Goal: Ask a question

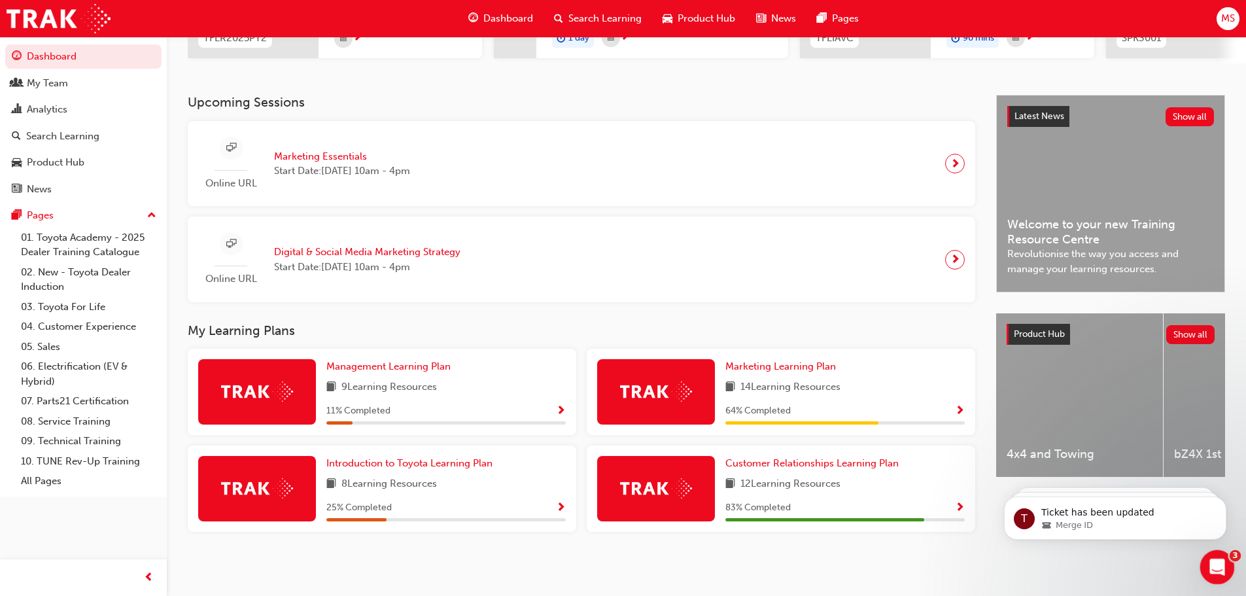
click at [1227, 559] on div "Open Intercom Messenger" at bounding box center [1215, 565] width 43 height 43
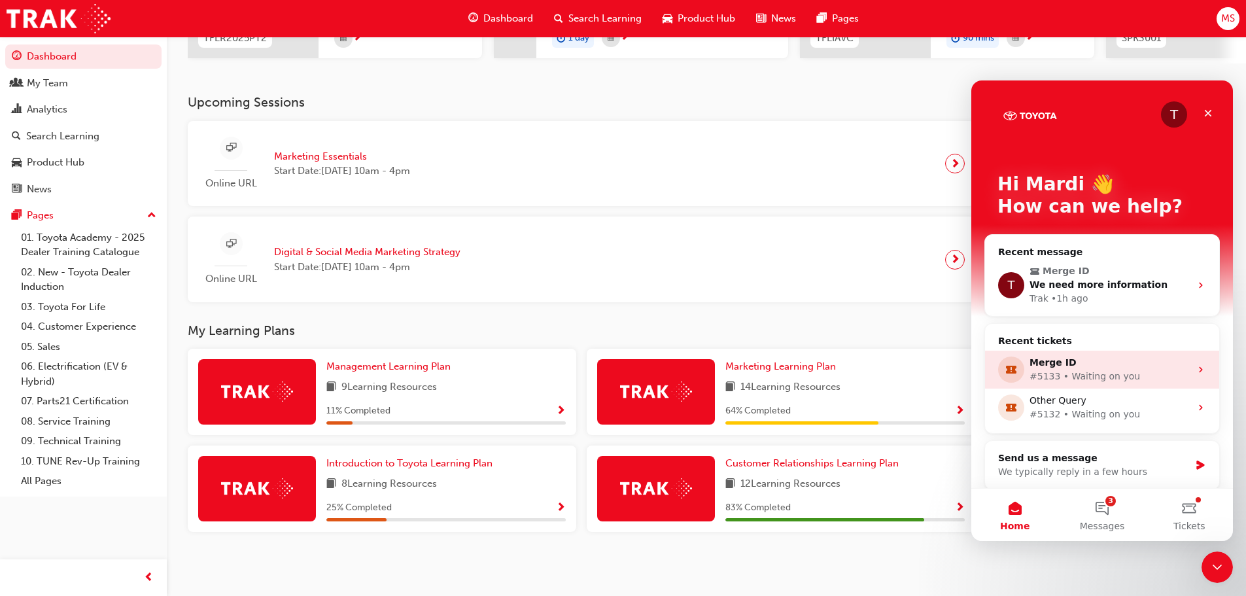
click at [1058, 368] on div "Merge ID" at bounding box center [1110, 363] width 161 height 14
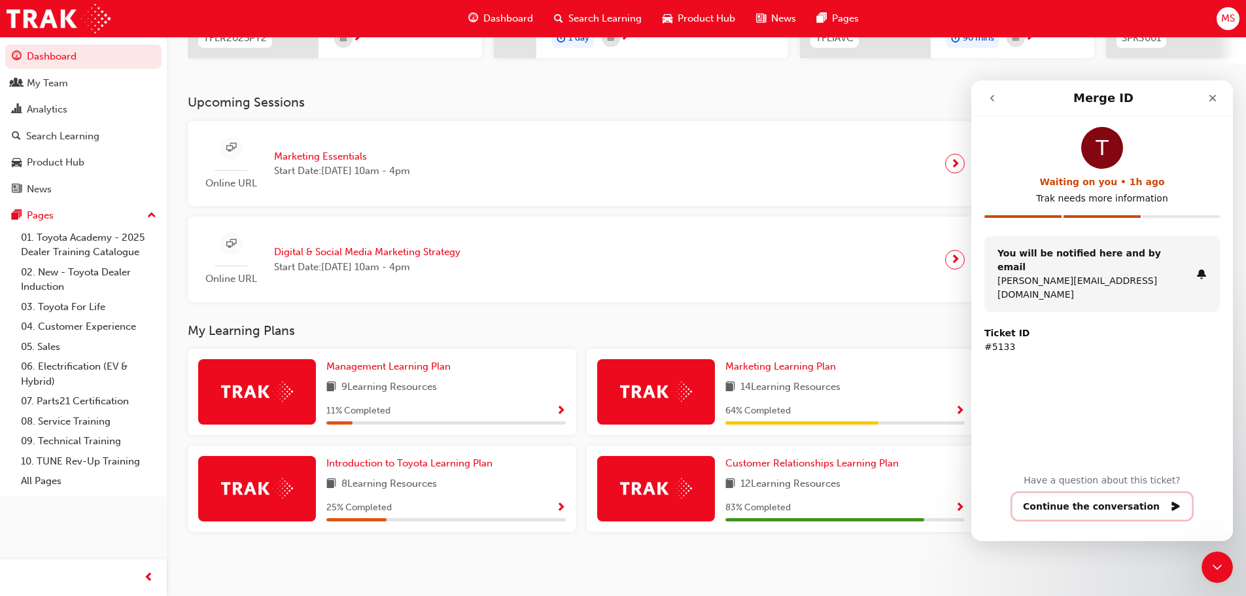
click at [1092, 510] on button "Continue the conversation" at bounding box center [1102, 506] width 181 height 27
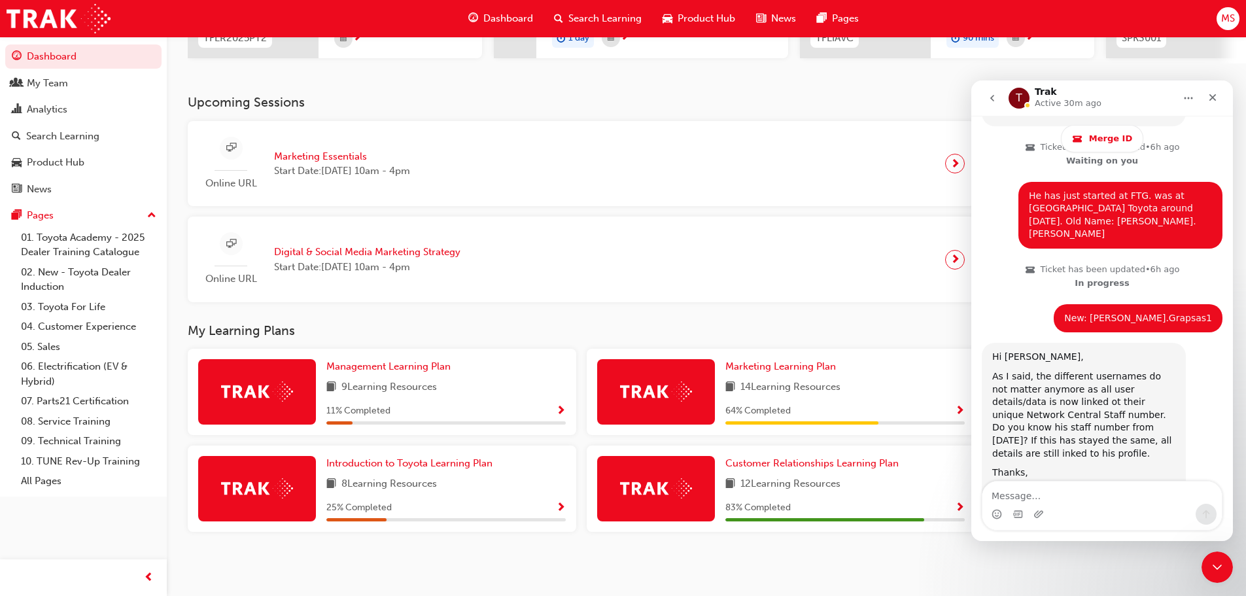
scroll to position [1088, 0]
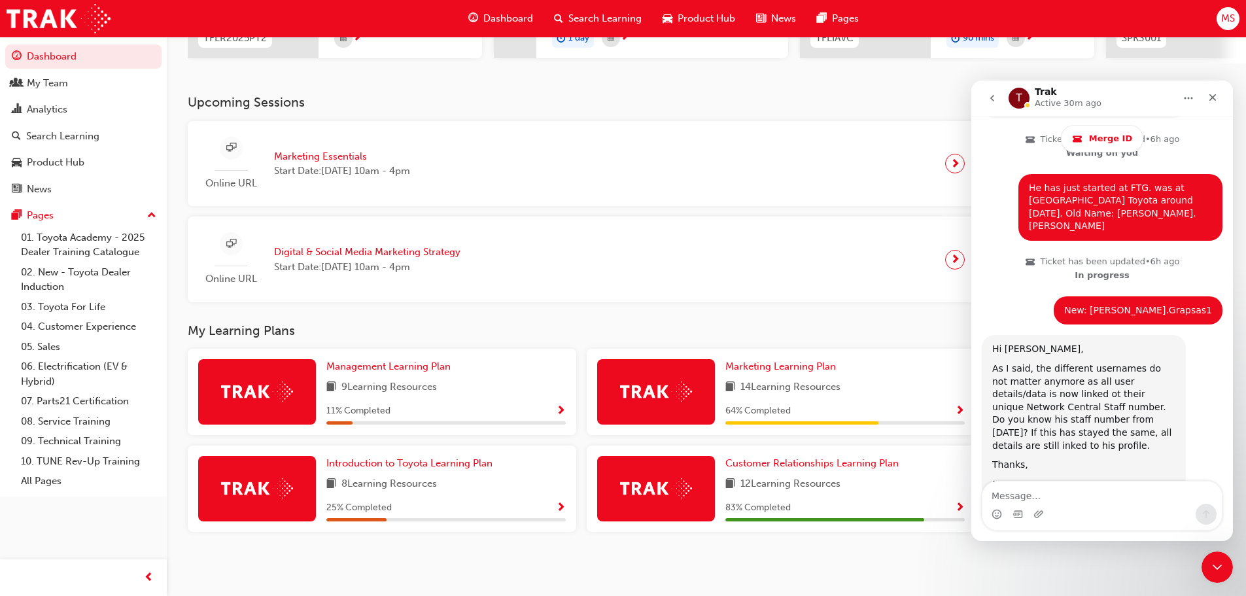
click at [1025, 491] on textarea "Message…" at bounding box center [1102, 492] width 239 height 22
click at [1113, 494] on textarea "I have no idea what it was." at bounding box center [1102, 492] width 239 height 22
type textarea "I have no idea what it was."
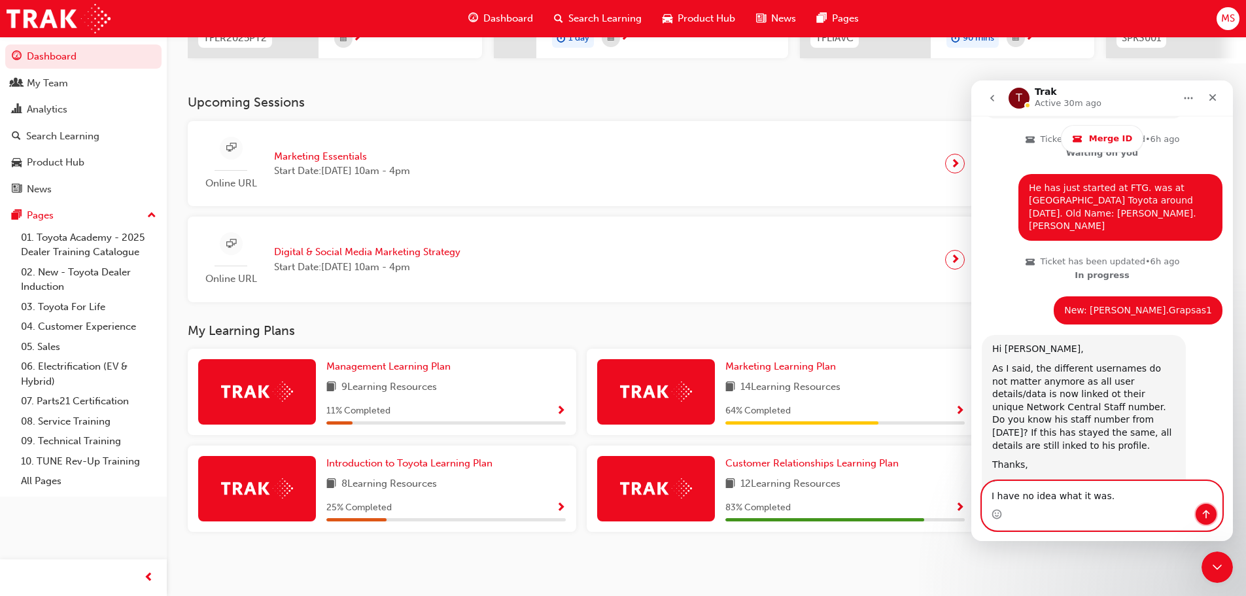
click at [1208, 512] on icon "Send a message…" at bounding box center [1206, 514] width 10 height 10
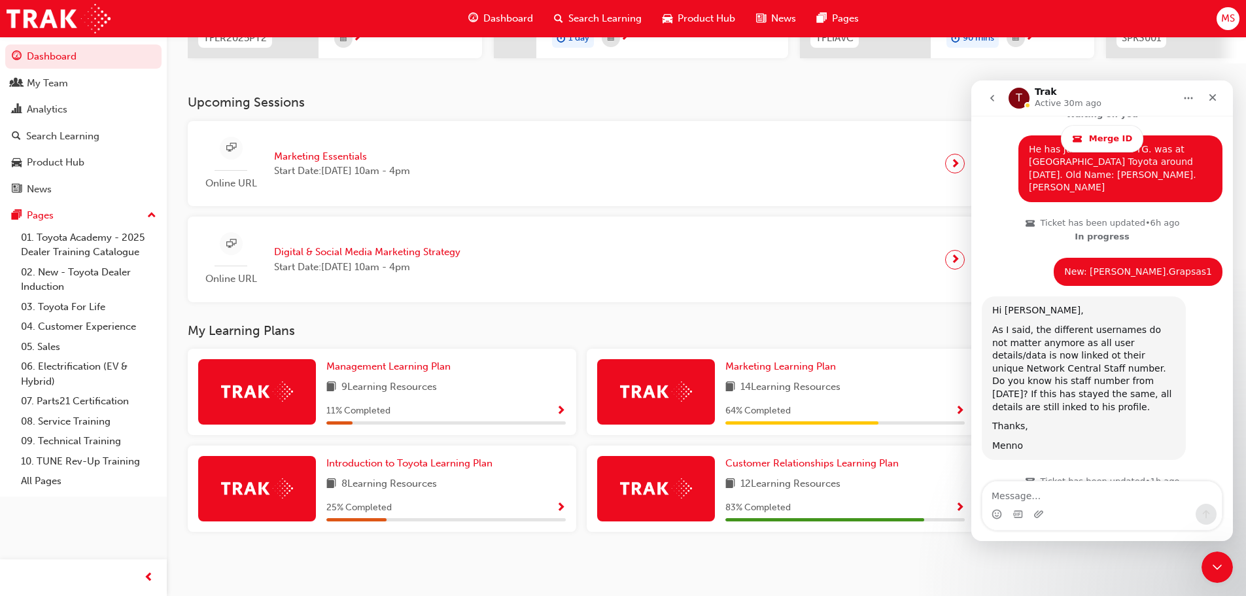
click at [993, 92] on button "go back" at bounding box center [992, 98] width 25 height 25
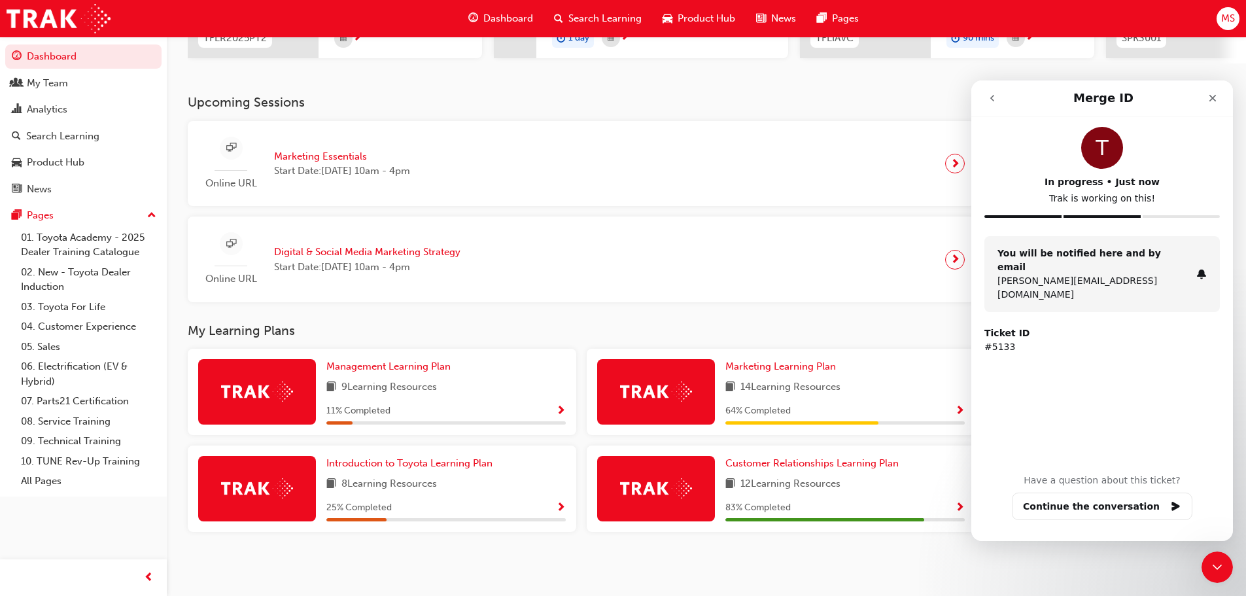
click at [988, 93] on icon "go back" at bounding box center [992, 98] width 10 height 10
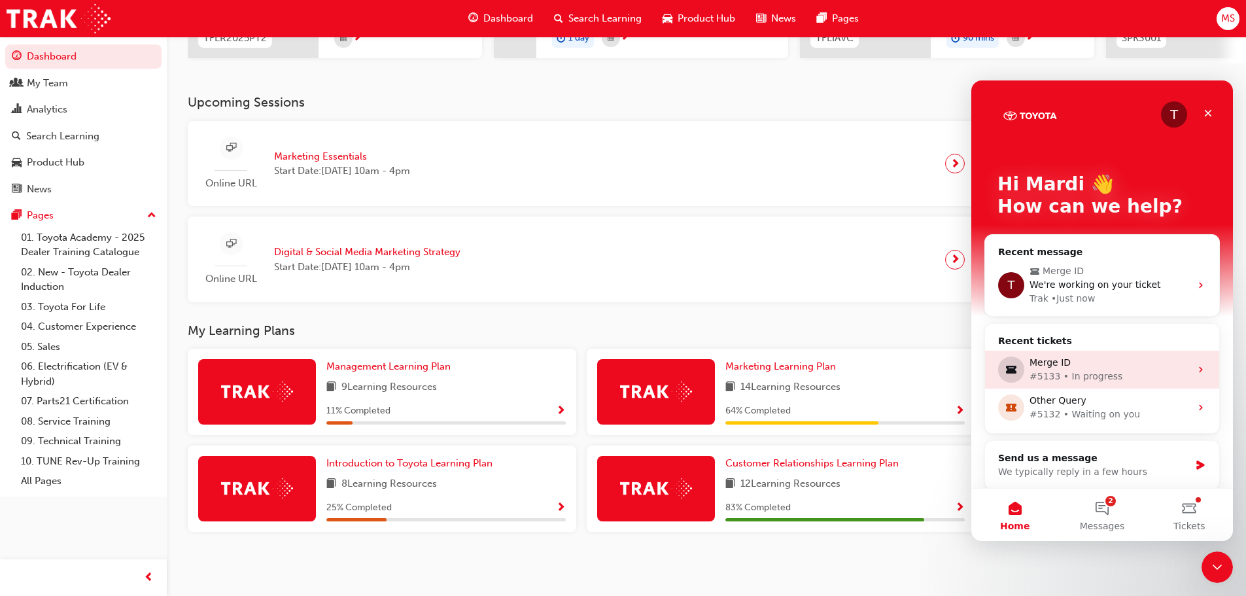
click at [1061, 364] on div "Merge ID" at bounding box center [1110, 363] width 161 height 14
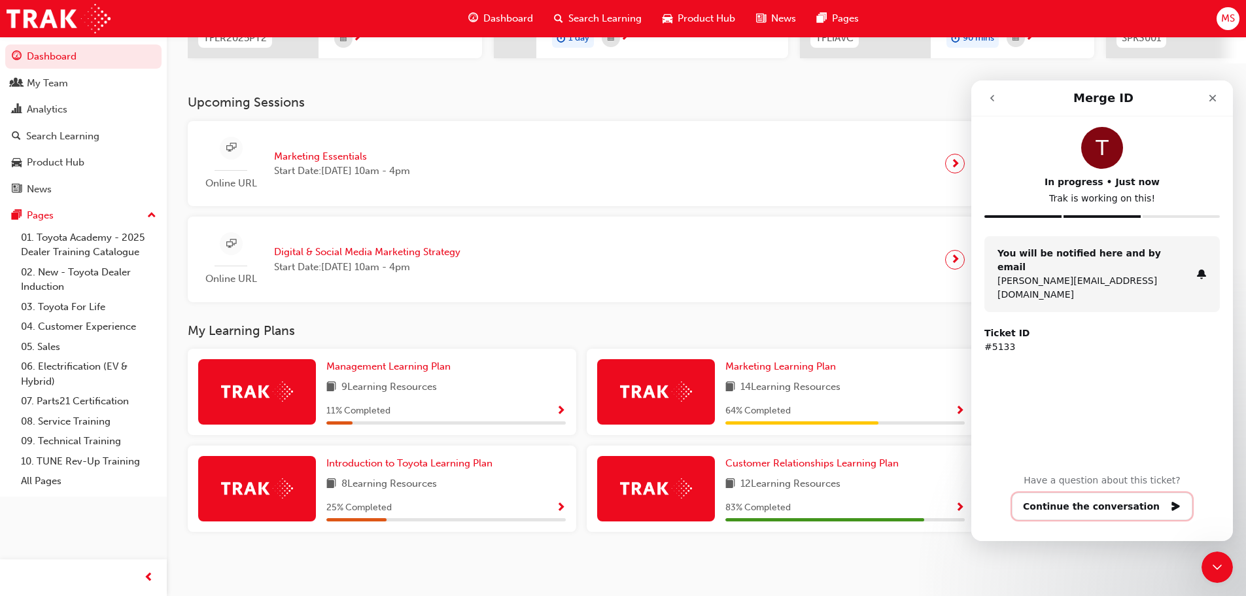
click at [1085, 504] on button "Continue the conversation" at bounding box center [1102, 506] width 181 height 27
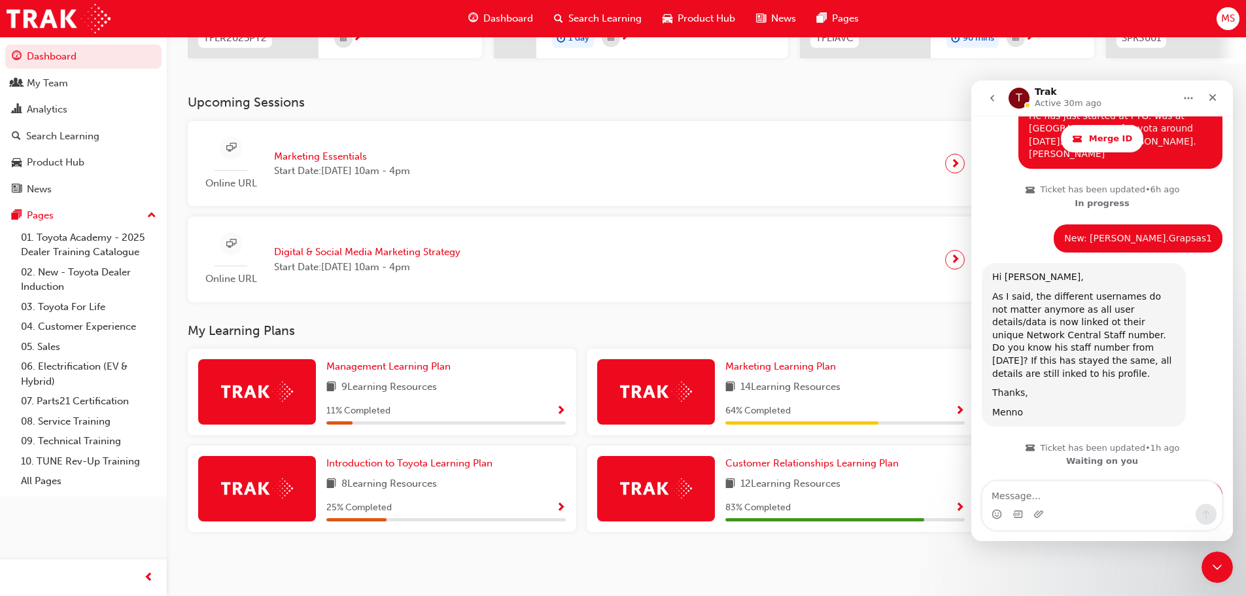
scroll to position [1172, 0]
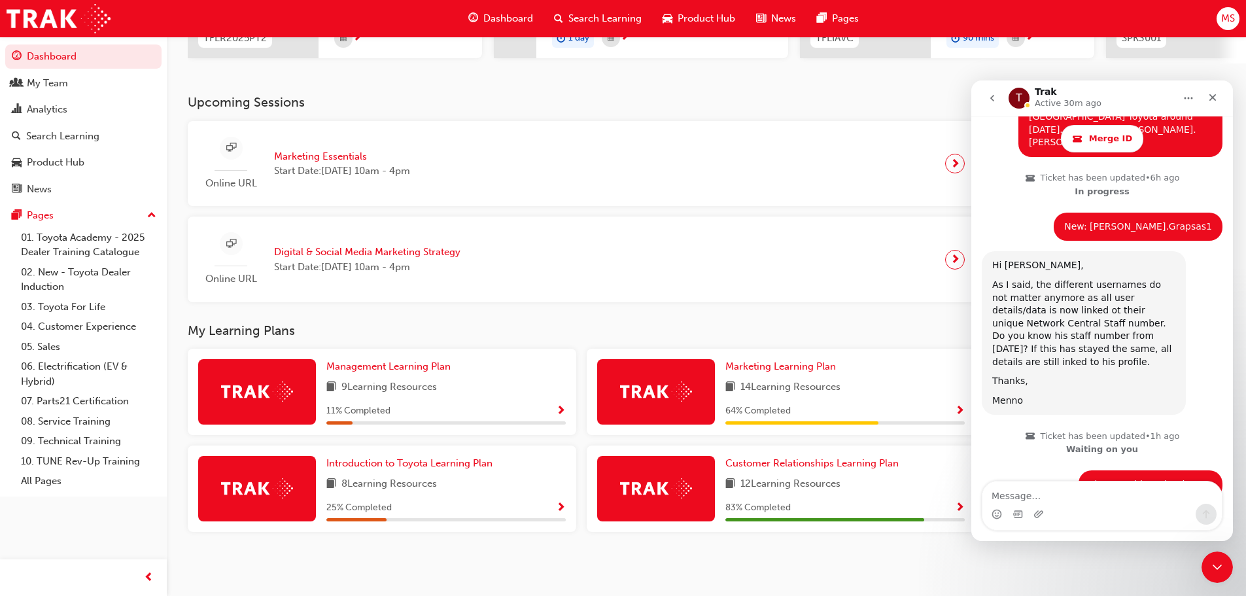
click at [988, 91] on button "go back" at bounding box center [992, 98] width 25 height 25
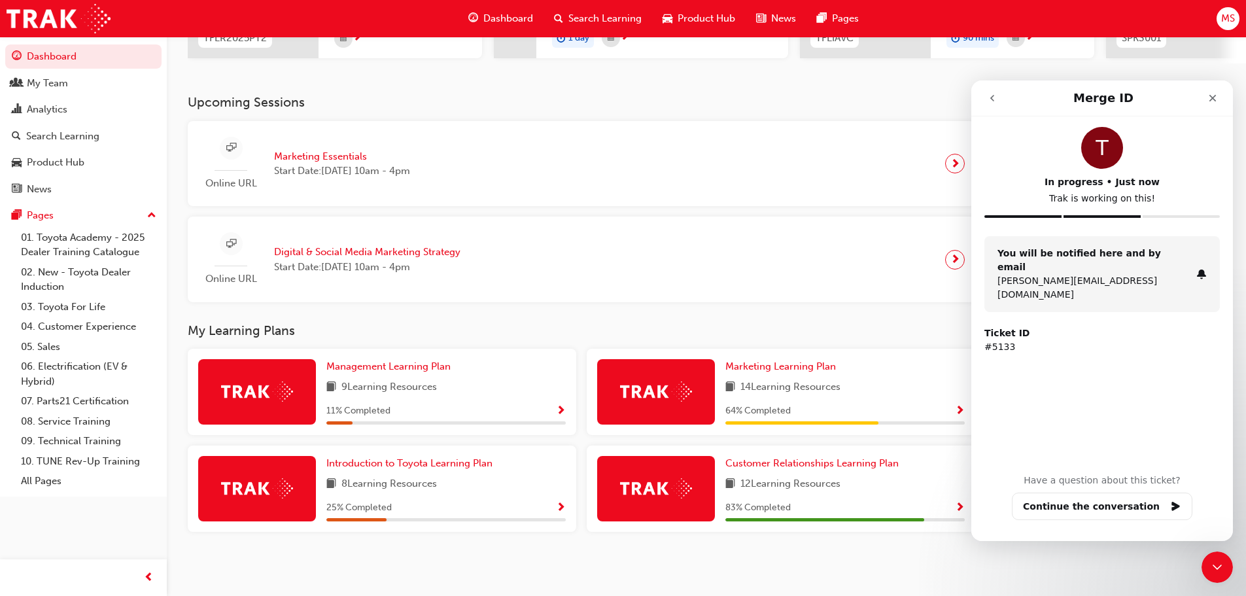
click at [990, 87] on button "go back" at bounding box center [992, 98] width 25 height 25
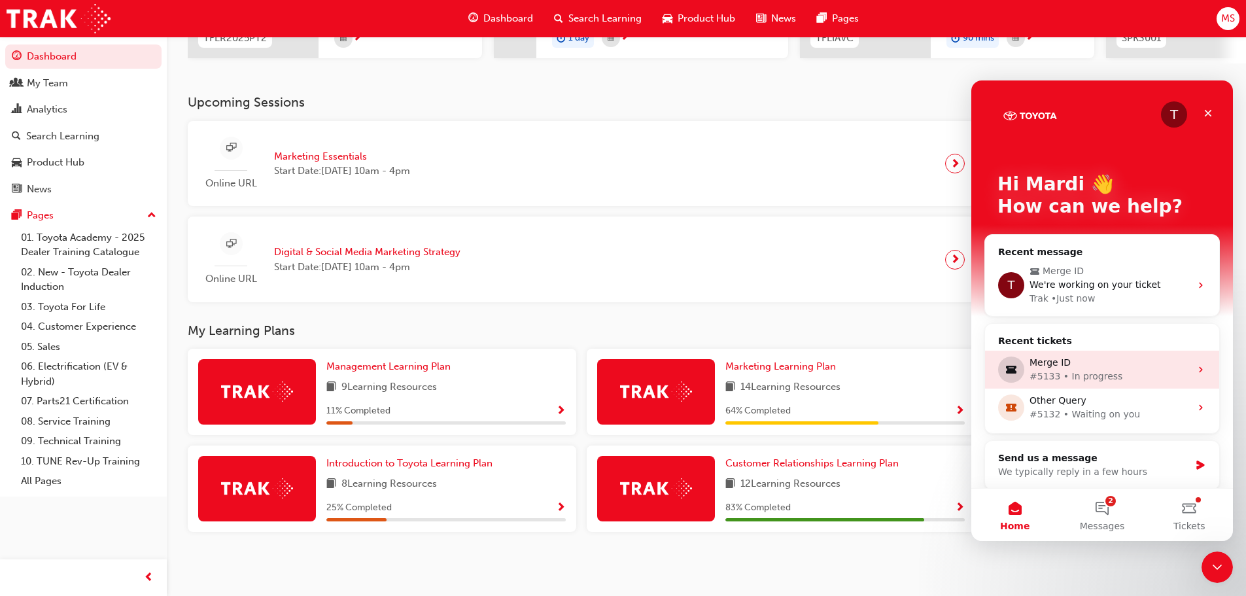
click at [1066, 365] on div "Merge ID" at bounding box center [1110, 363] width 161 height 14
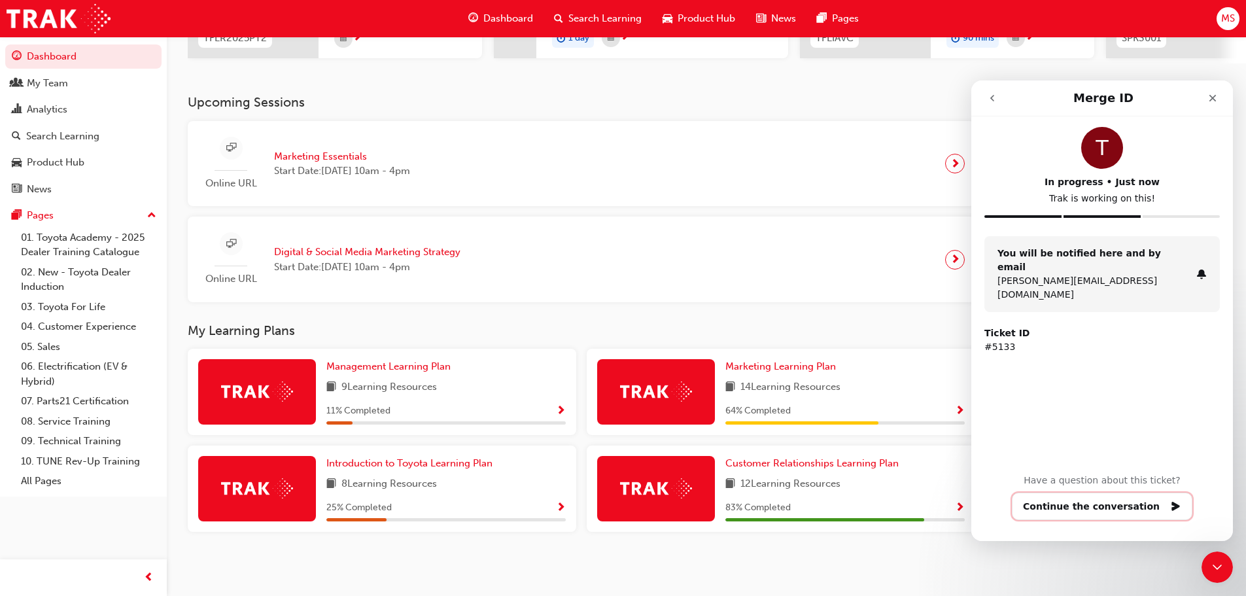
click at [1079, 504] on button "Continue the conversation" at bounding box center [1102, 506] width 181 height 27
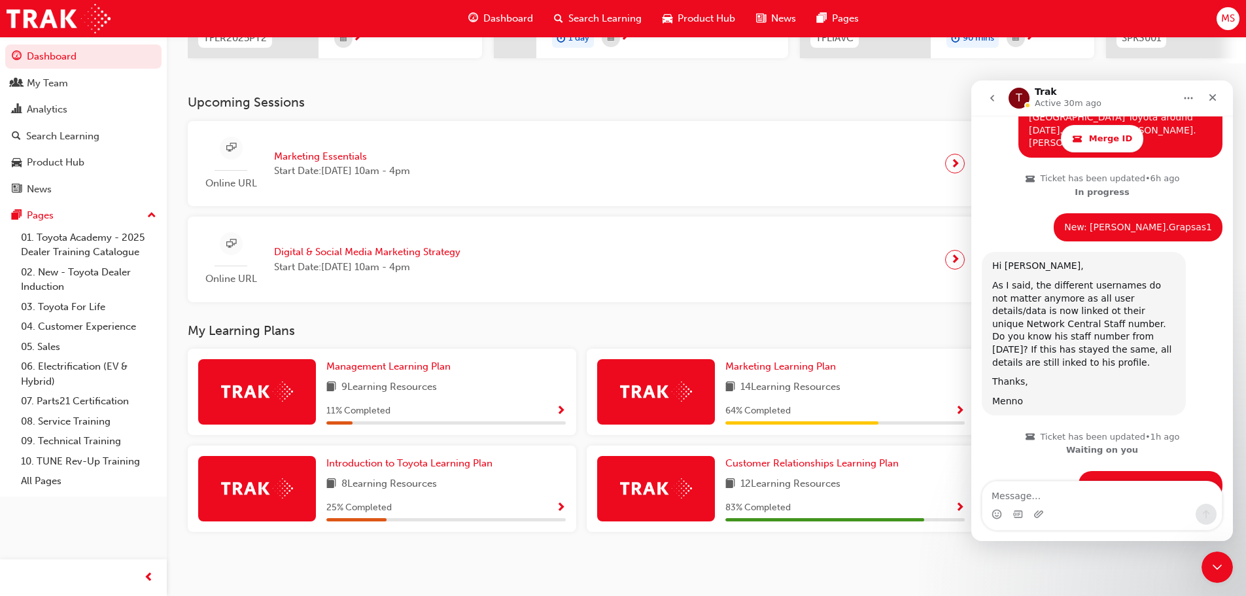
scroll to position [1172, 0]
click at [1212, 90] on div "Close" at bounding box center [1213, 98] width 24 height 24
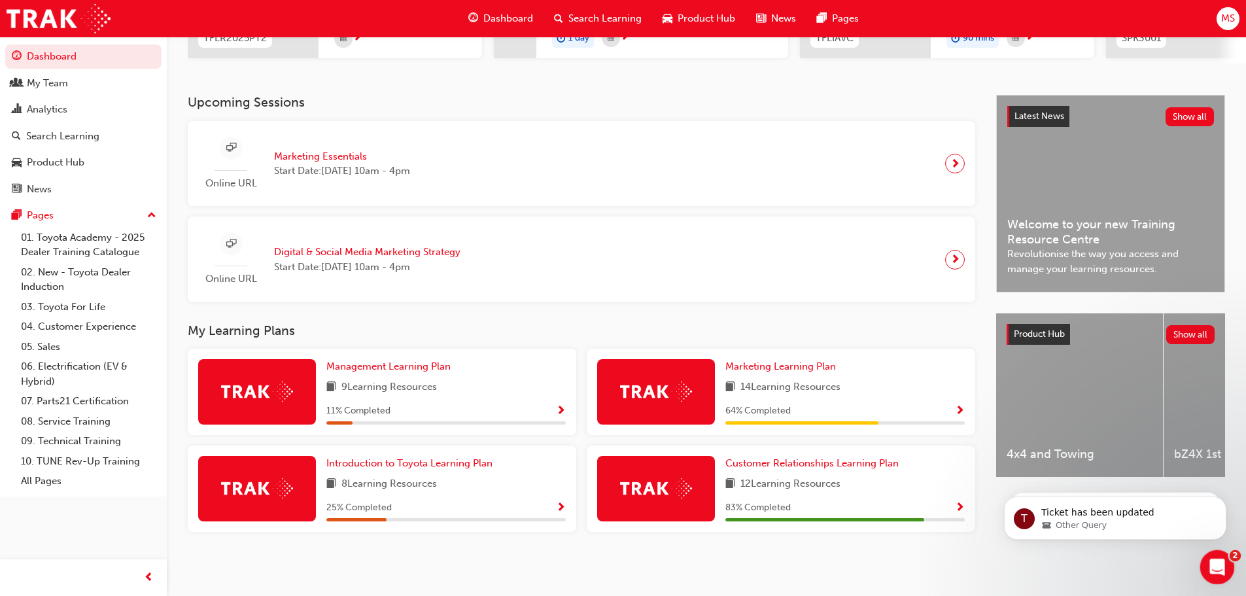
click at [1213, 557] on icon "Open Intercom Messenger" at bounding box center [1216, 566] width 22 height 22
